Goal: Task Accomplishment & Management: Use online tool/utility

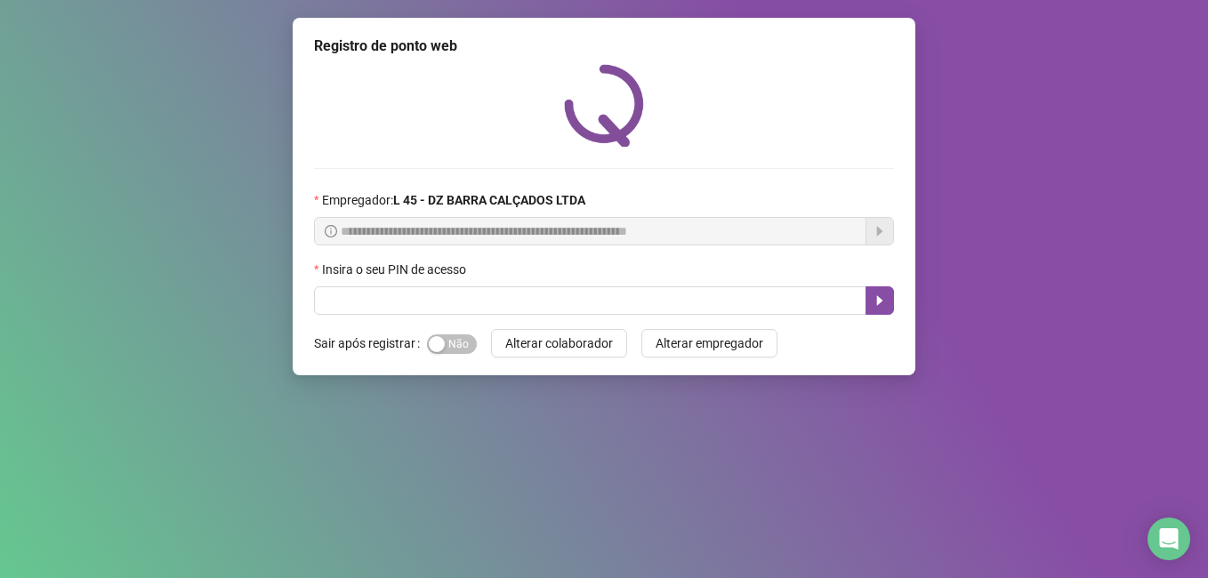
click at [518, 284] on div "Insira o seu PIN de acesso" at bounding box center [604, 273] width 580 height 27
click at [349, 300] on input "text" at bounding box center [590, 301] width 553 height 28
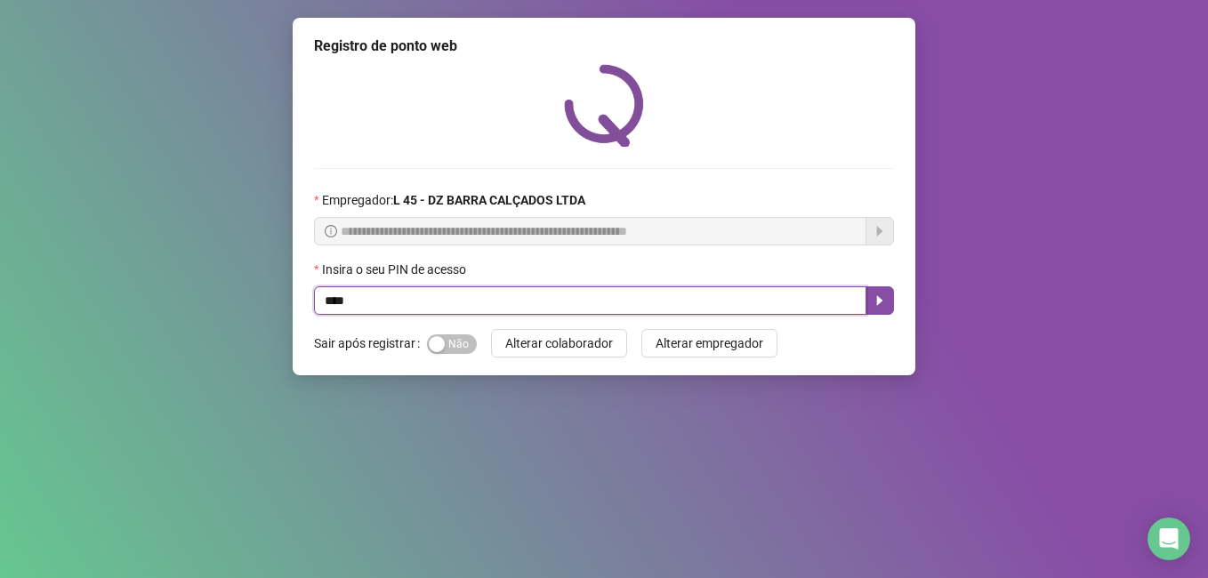
type input "*****"
click at [883, 302] on icon "caret-right" at bounding box center [880, 301] width 14 height 14
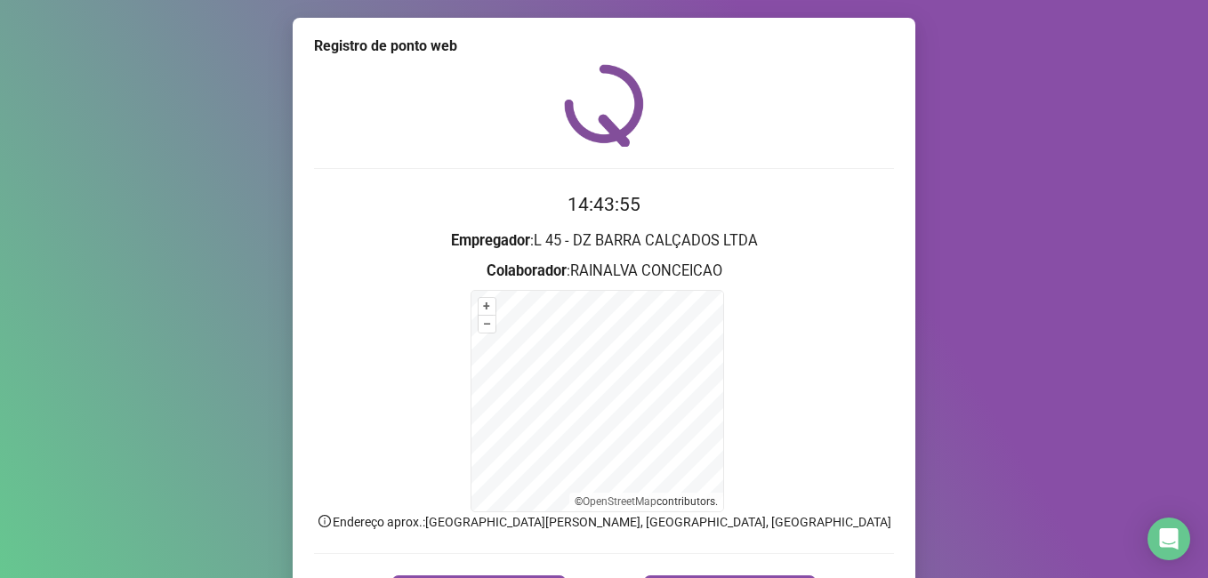
scroll to position [111, 0]
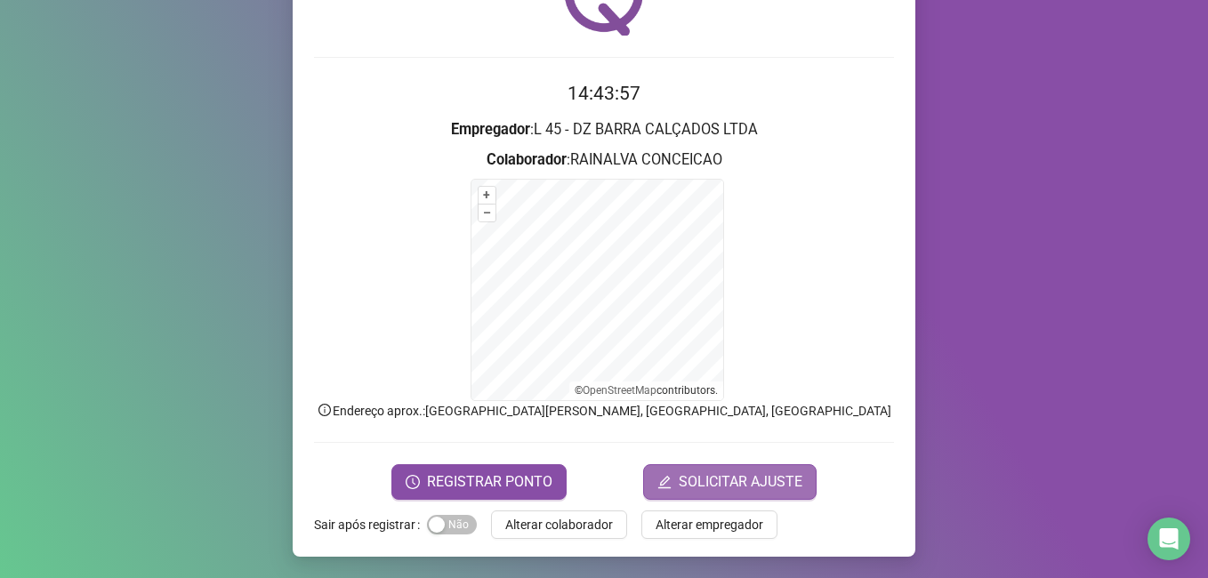
click at [720, 490] on span "SOLICITAR AJUSTE" at bounding box center [741, 482] width 124 height 21
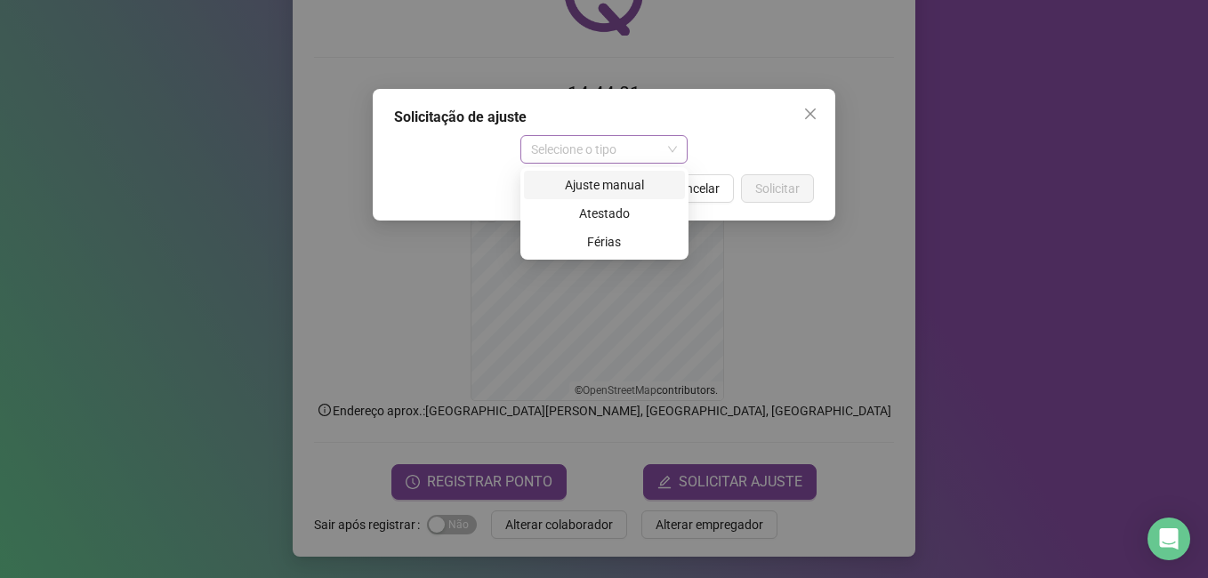
click at [677, 147] on span "Selecione o tipo" at bounding box center [604, 149] width 147 height 27
click at [639, 185] on div "Ajuste manual" at bounding box center [605, 185] width 140 height 20
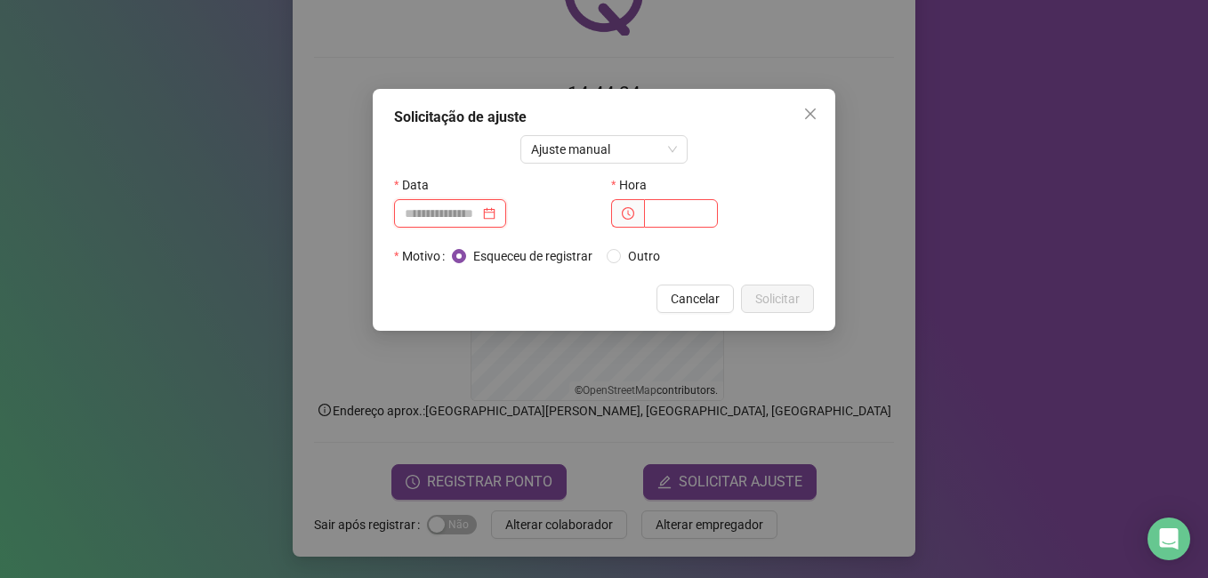
click at [425, 213] on input at bounding box center [442, 214] width 75 height 20
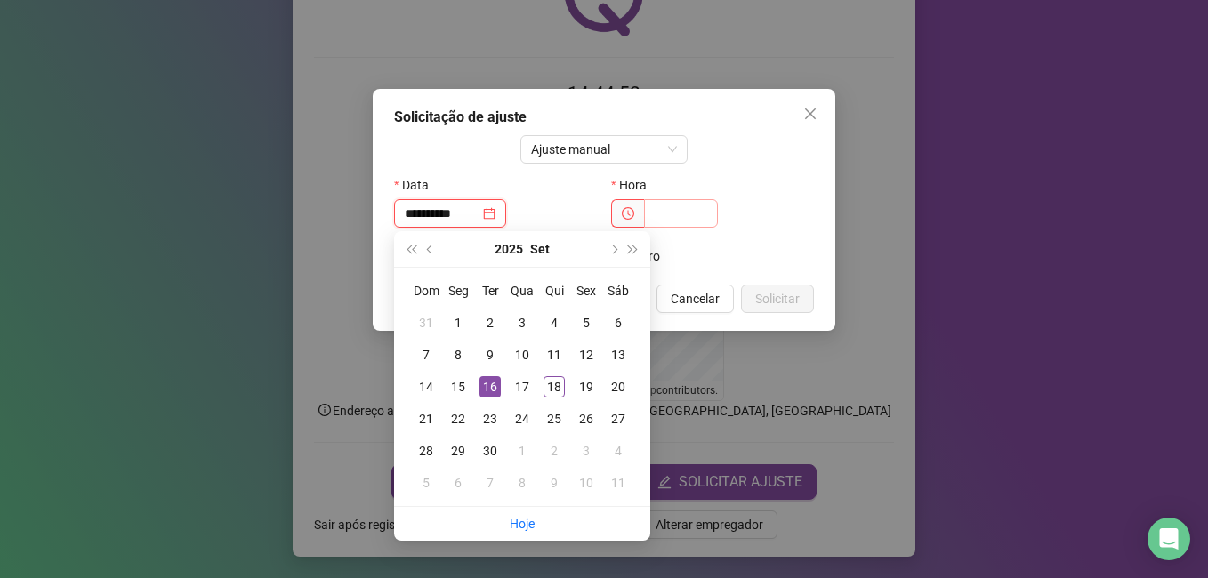
type input "**********"
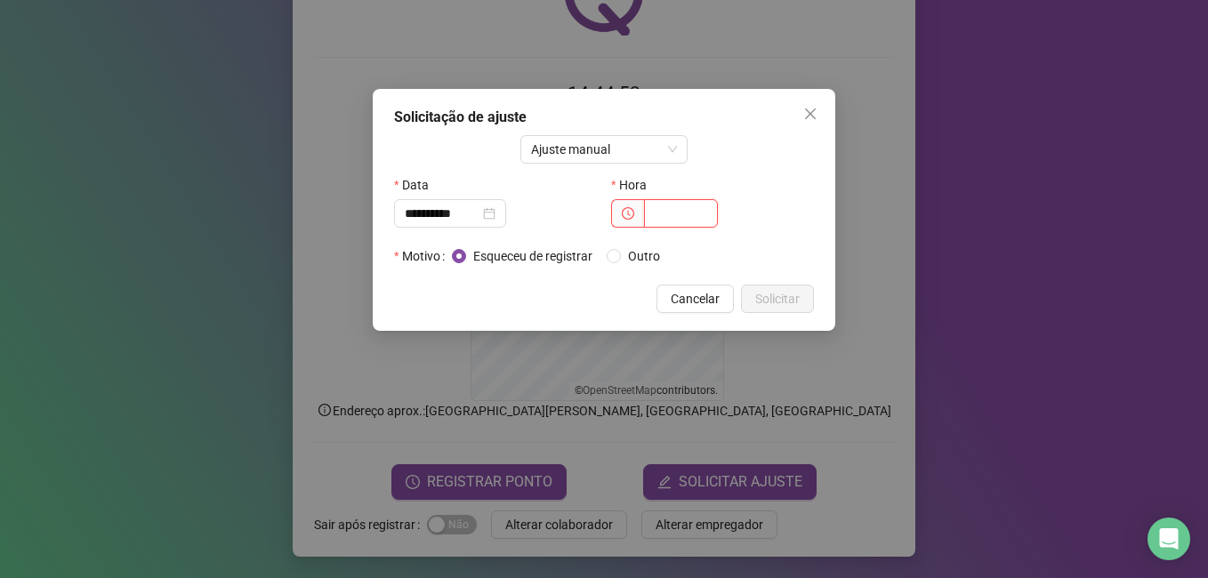
click at [676, 214] on input "text" at bounding box center [681, 213] width 74 height 28
click at [680, 215] on input "text" at bounding box center [681, 213] width 74 height 28
type input "*****"
click at [452, 213] on input "**********" at bounding box center [442, 214] width 75 height 20
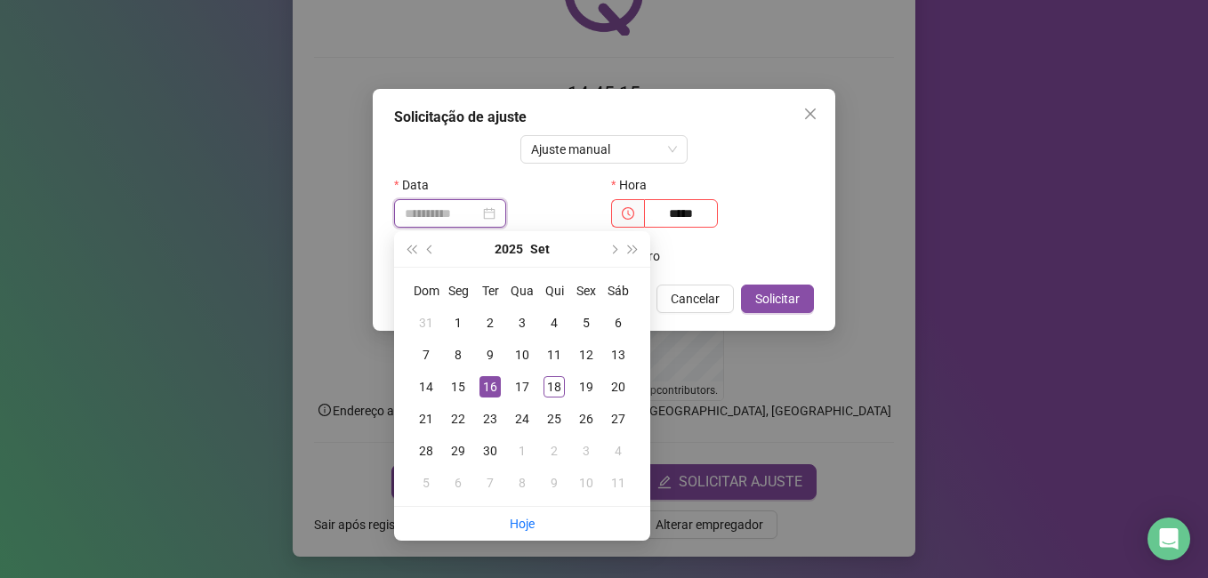
type input "**********"
click at [497, 379] on div "16" at bounding box center [490, 386] width 21 height 21
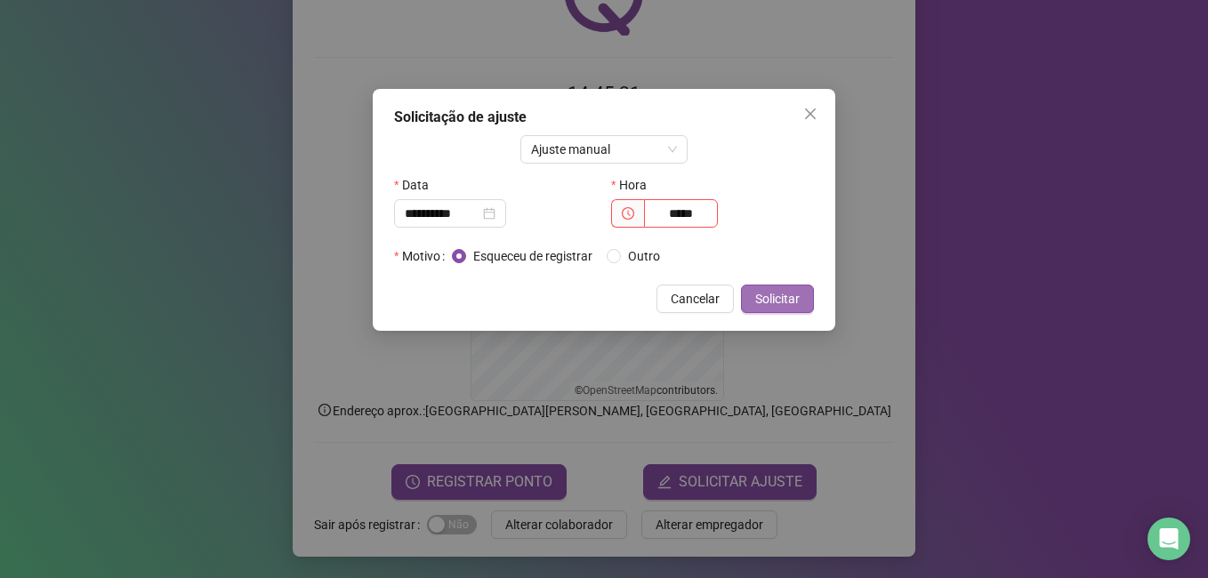
click at [795, 298] on span "Solicitar" at bounding box center [778, 299] width 44 height 20
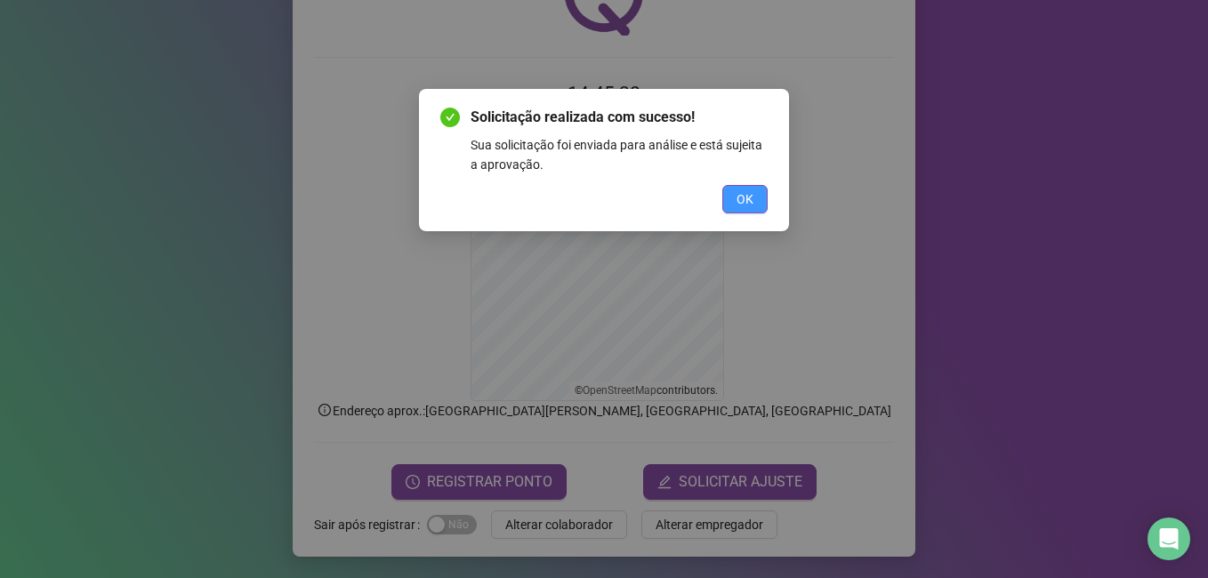
click at [738, 200] on span "OK" at bounding box center [745, 200] width 17 height 20
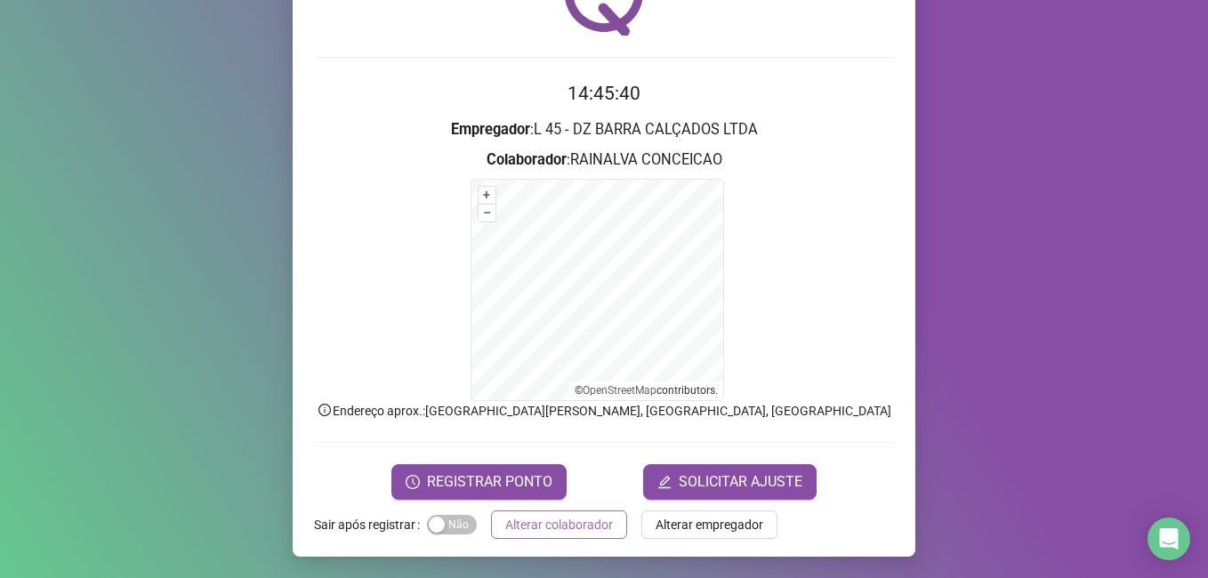
click at [518, 524] on span "Alterar colaborador" at bounding box center [559, 525] width 108 height 20
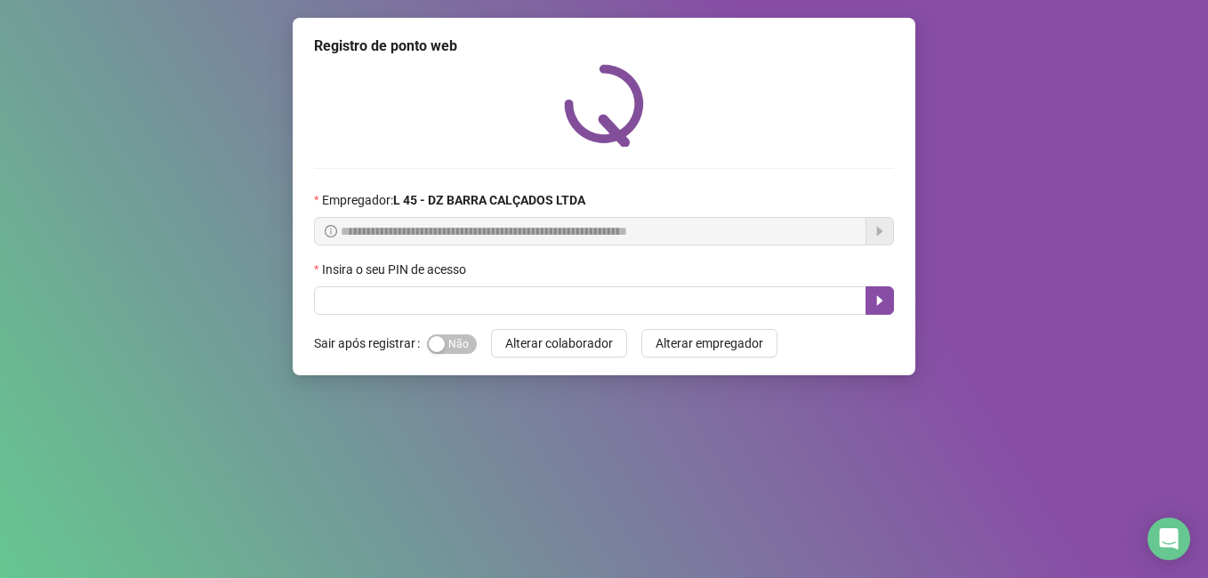
click at [443, 334] on div "Sim Não" at bounding box center [452, 344] width 50 height 20
click at [442, 336] on span "Sim Não" at bounding box center [452, 345] width 50 height 20
click at [530, 352] on span "Alterar colaborador" at bounding box center [559, 344] width 108 height 20
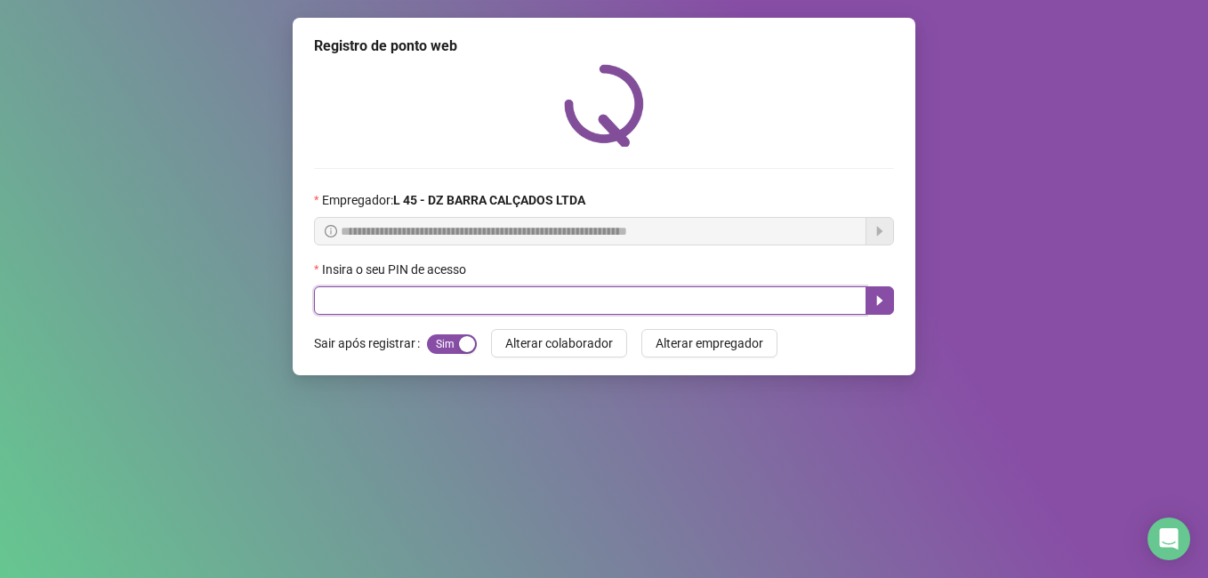
click at [385, 303] on input "text" at bounding box center [590, 301] width 553 height 28
type input "*****"
click at [884, 310] on button "button" at bounding box center [880, 301] width 28 height 28
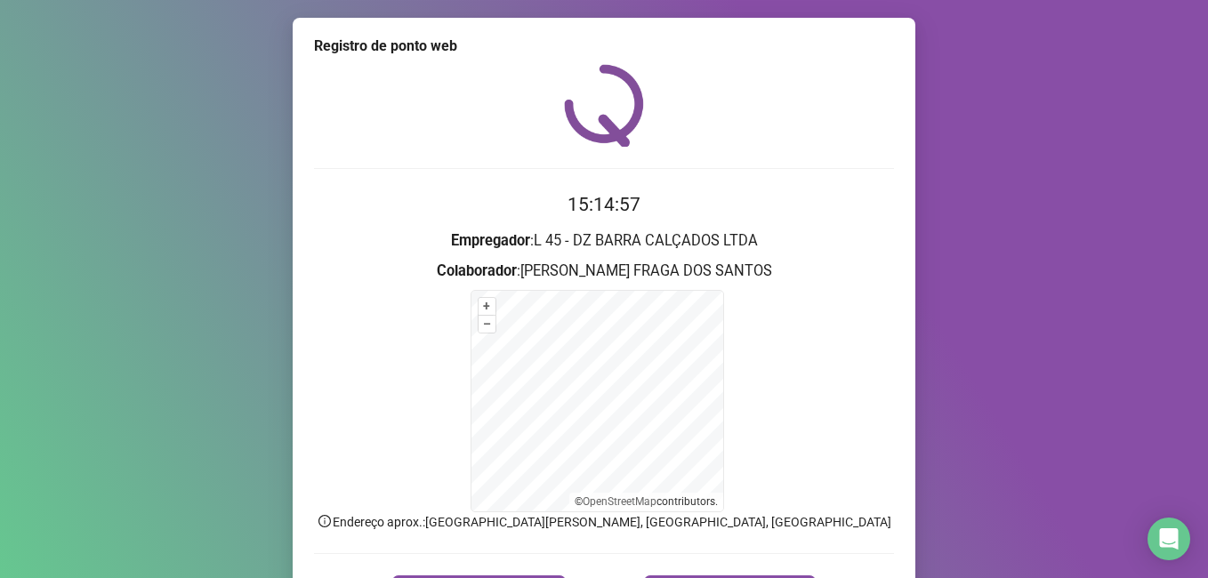
scroll to position [89, 0]
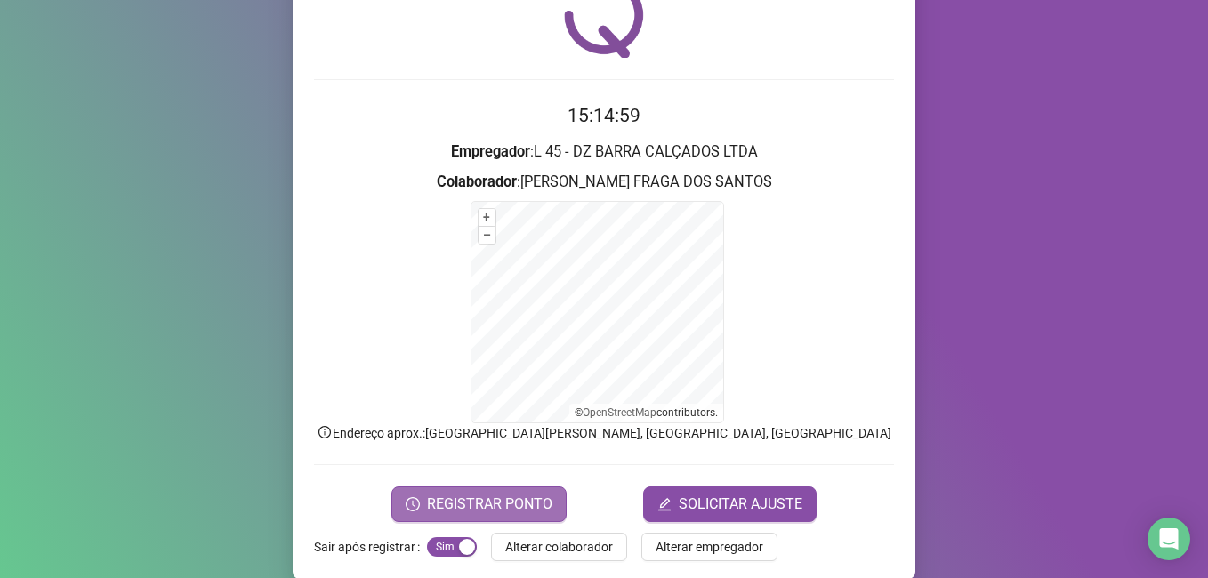
click at [465, 508] on span "REGISTRAR PONTO" at bounding box center [489, 504] width 125 height 21
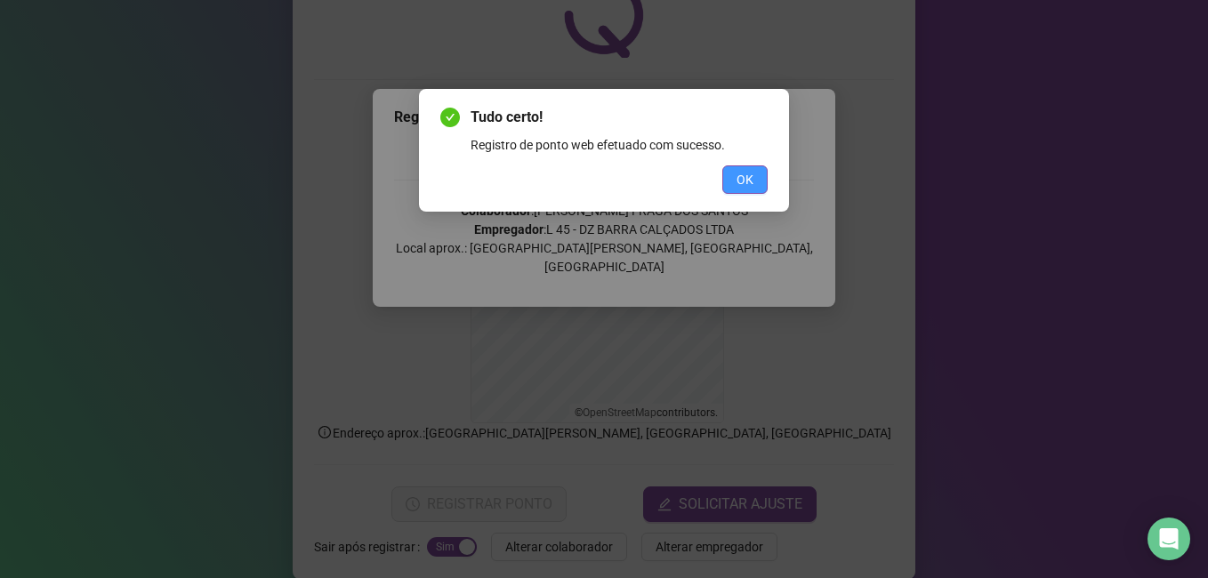
click at [752, 183] on span "OK" at bounding box center [745, 180] width 17 height 20
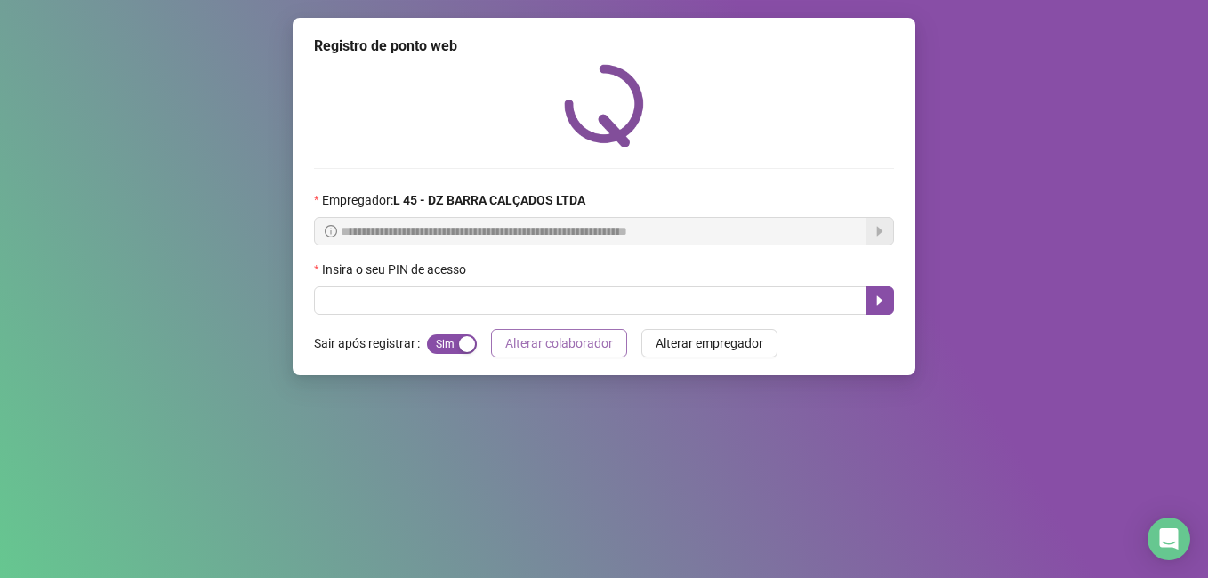
click at [546, 347] on span "Alterar colaborador" at bounding box center [559, 344] width 108 height 20
drag, startPoint x: 546, startPoint y: 347, endPoint x: 558, endPoint y: 333, distance: 18.3
click at [557, 335] on span "Alterar colaborador" at bounding box center [559, 344] width 108 height 20
click at [553, 343] on span "Alterar colaborador" at bounding box center [559, 344] width 108 height 20
